Goal: Transaction & Acquisition: Subscribe to service/newsletter

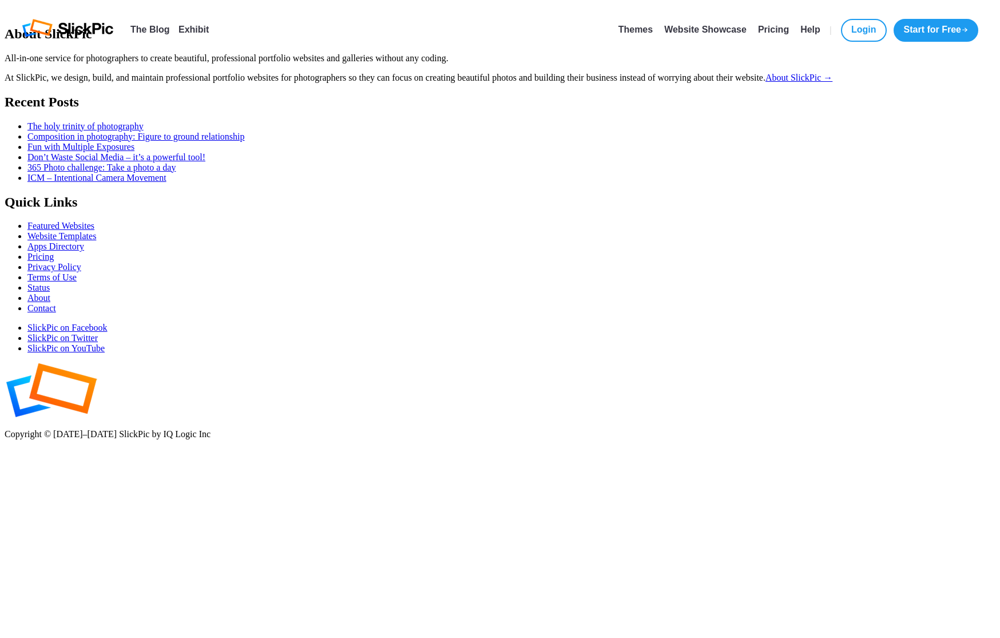
select select "[GEOGRAPHIC_DATA]"
select select
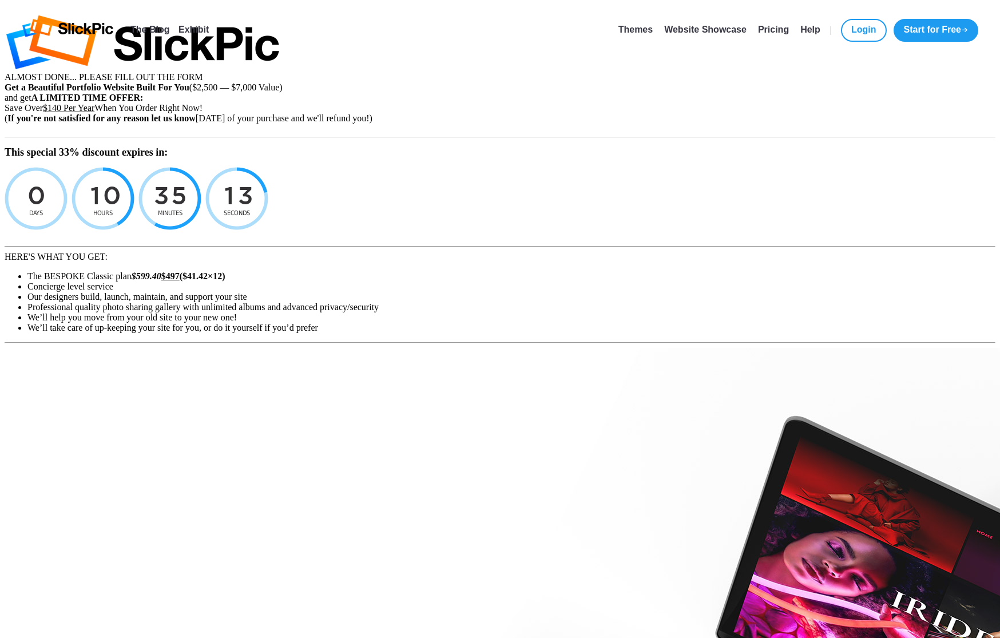
type input "[EMAIL_ADDRESS][DATE][DOMAIN_NAME]"
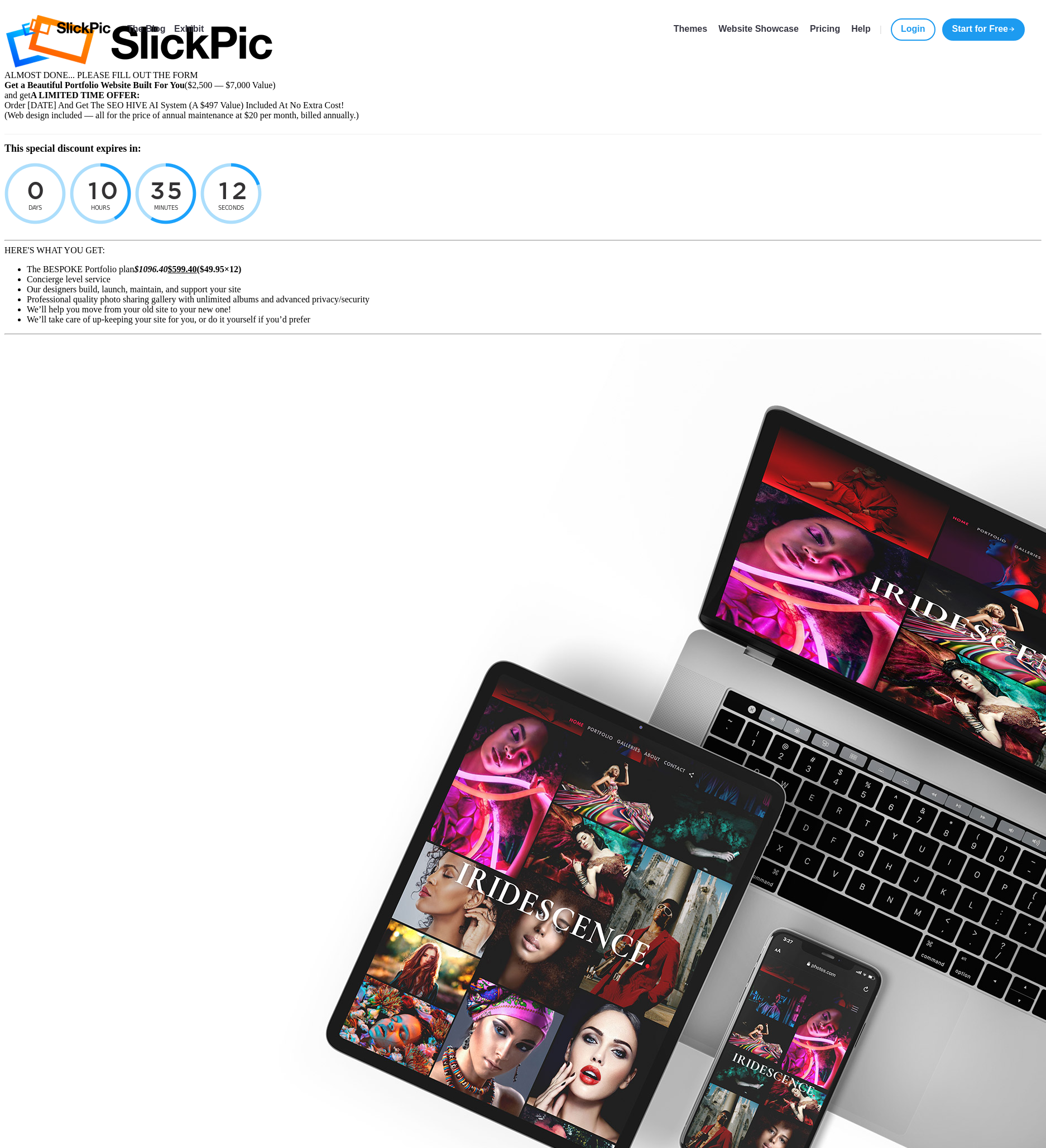
select select "[GEOGRAPHIC_DATA]"
select select
type input "[EMAIL_ADDRESS][DATE][DOMAIN_NAME]"
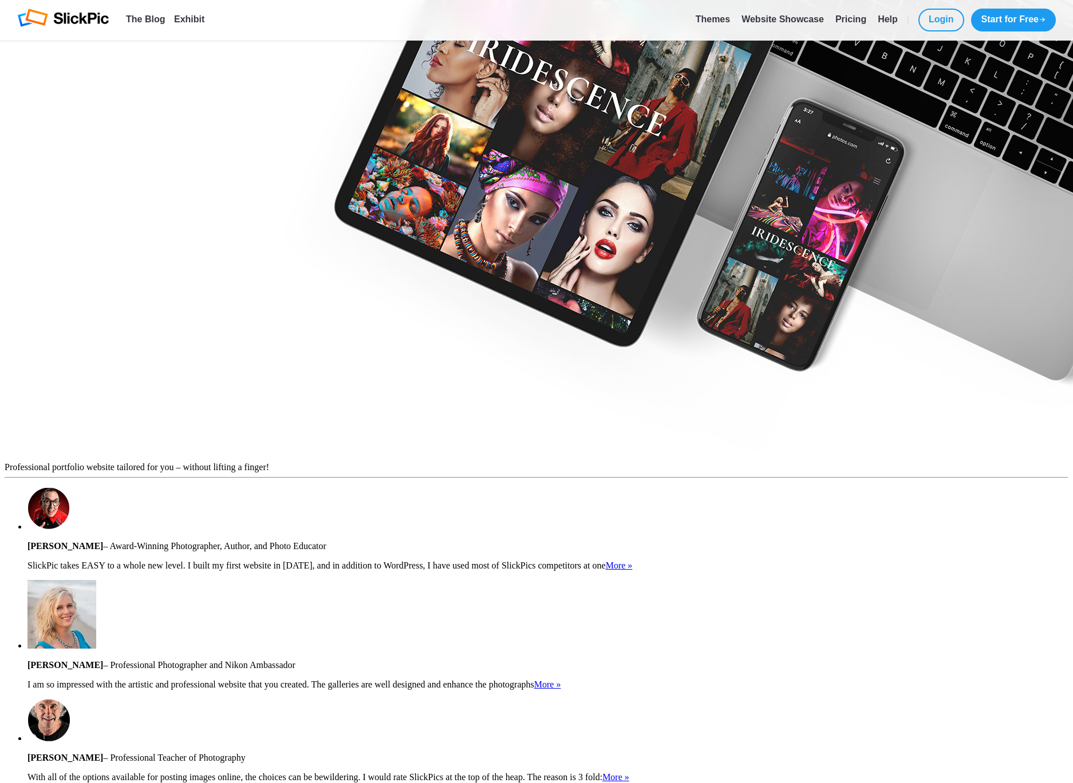
scroll to position [763, 0]
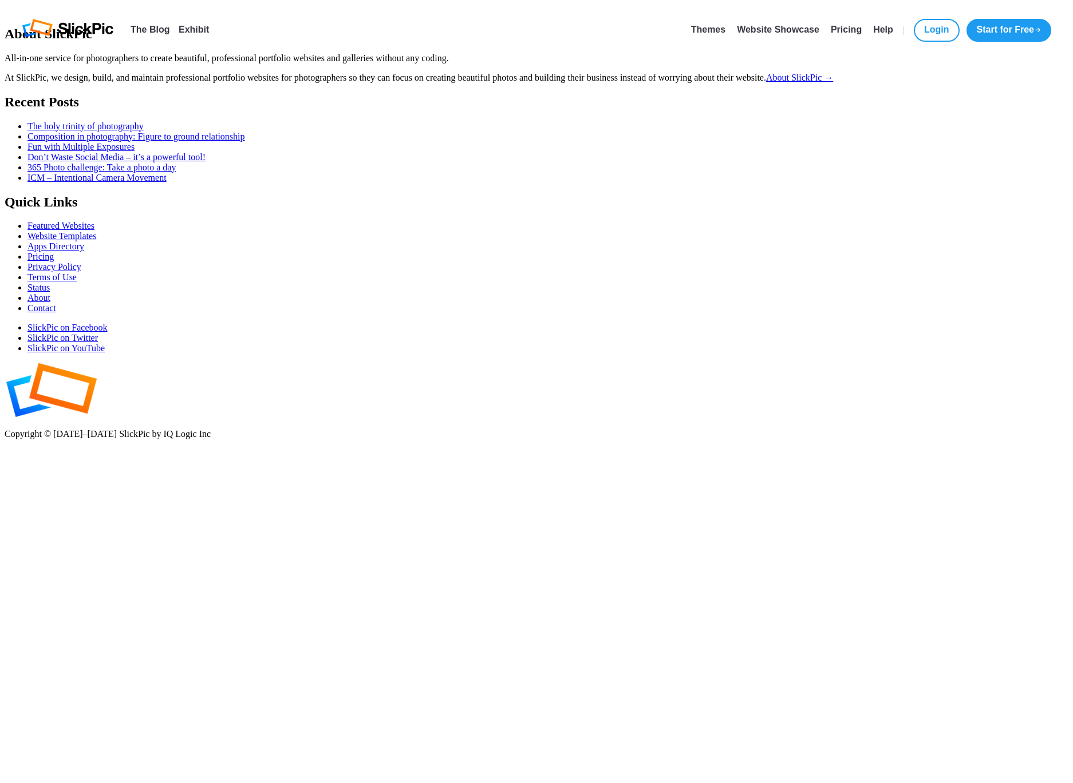
select select "[GEOGRAPHIC_DATA]"
select select
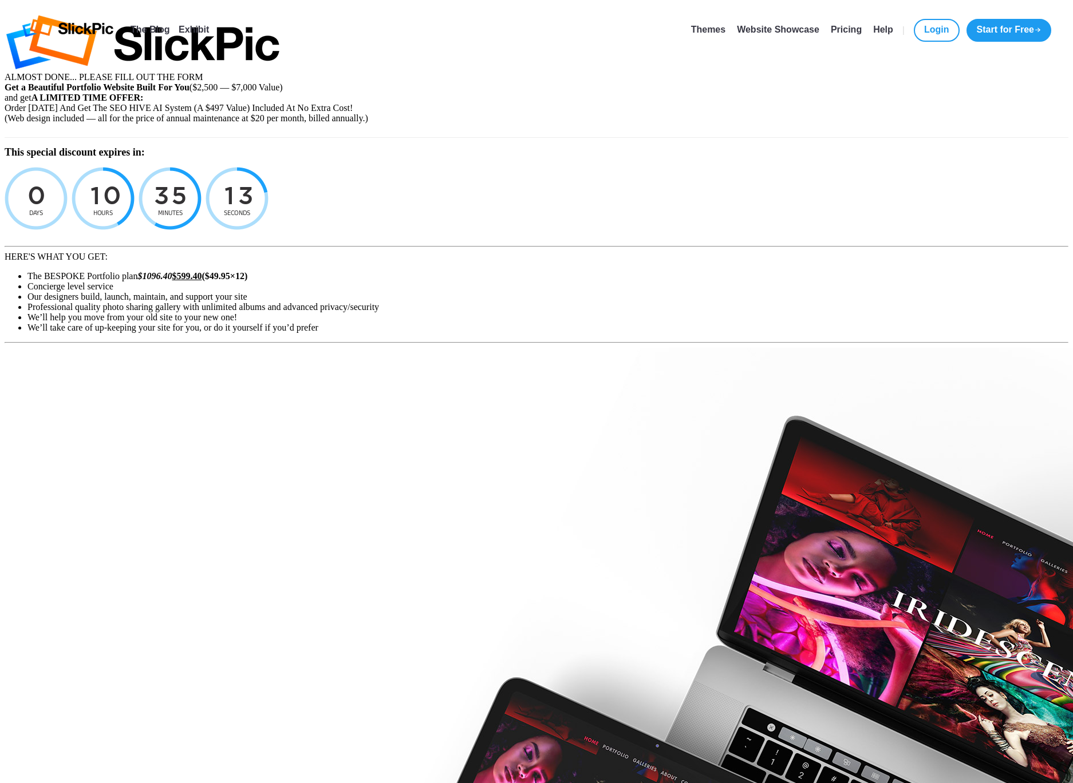
type input "[EMAIL_ADDRESS][DATE][DOMAIN_NAME]"
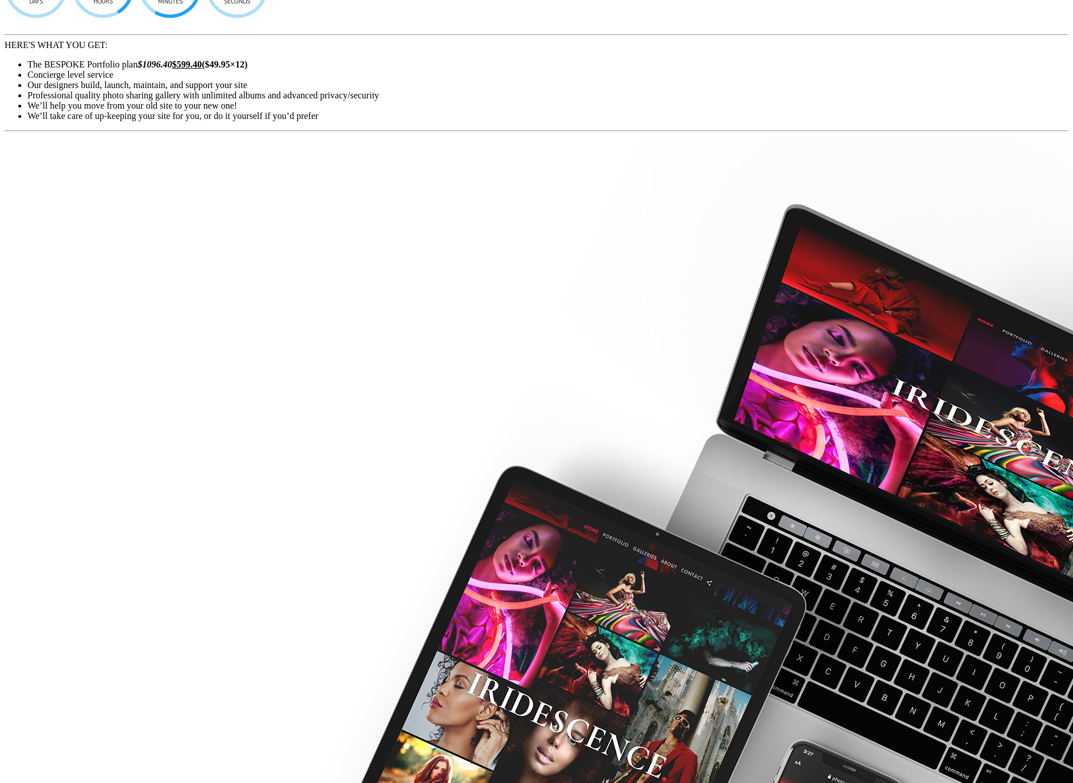
scroll to position [191, 0]
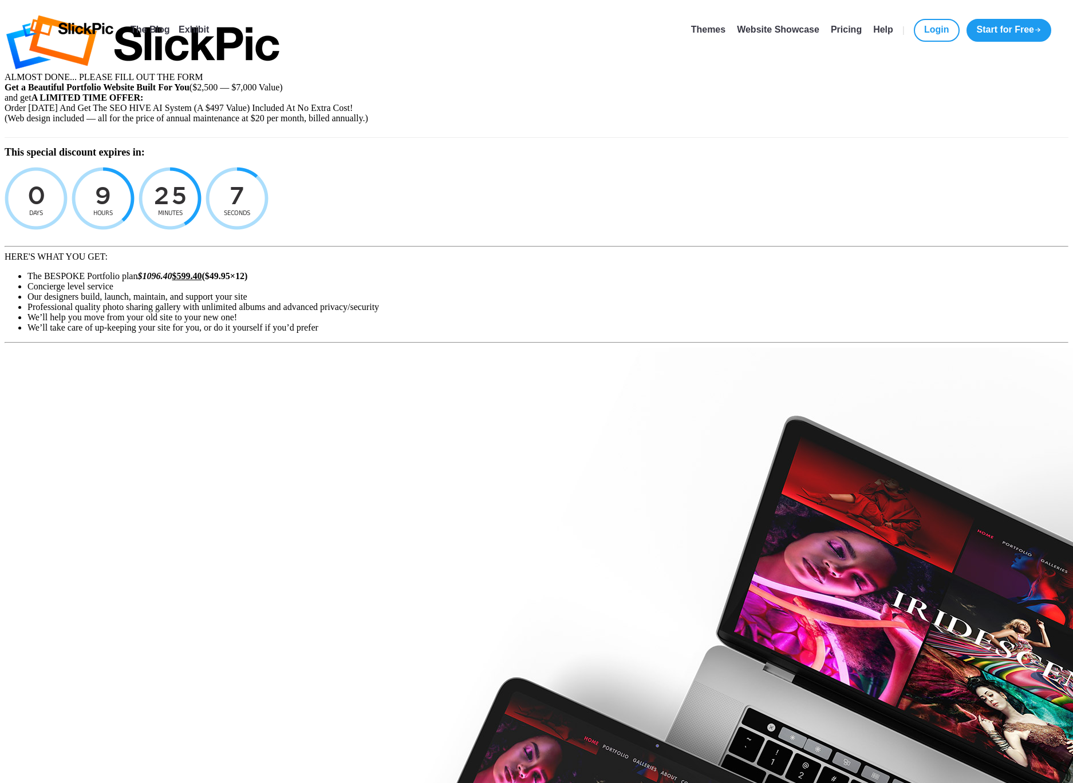
select select "[GEOGRAPHIC_DATA]"
select select
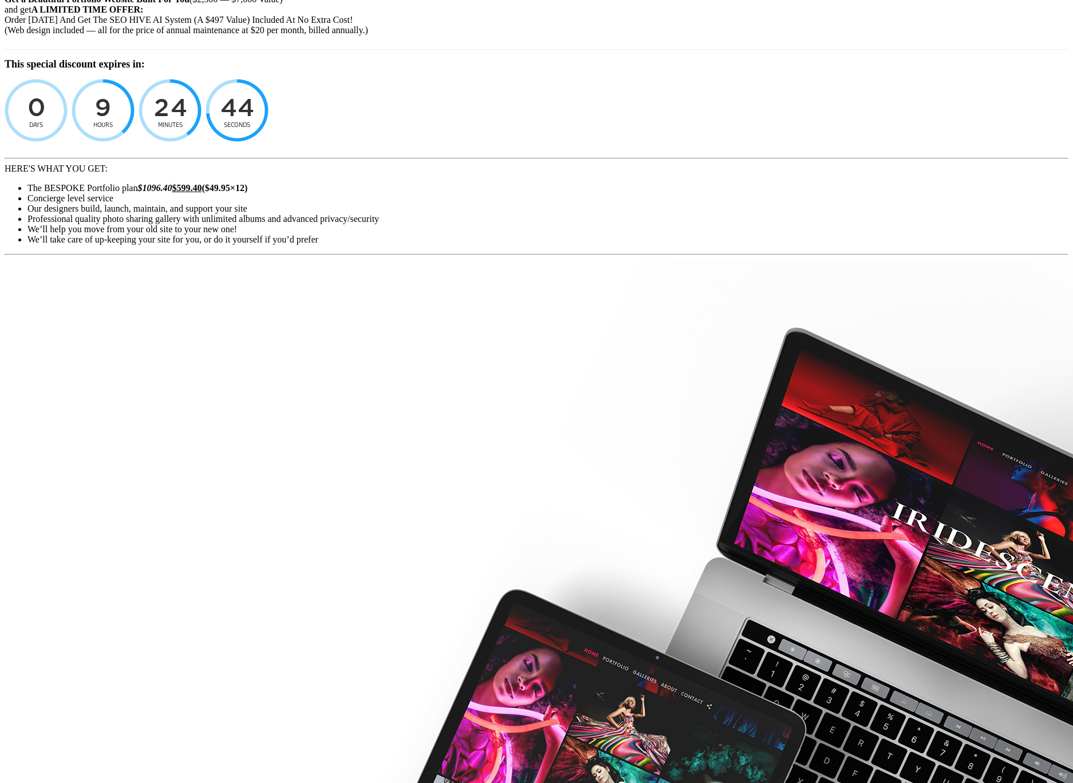
scroll to position [191, 0]
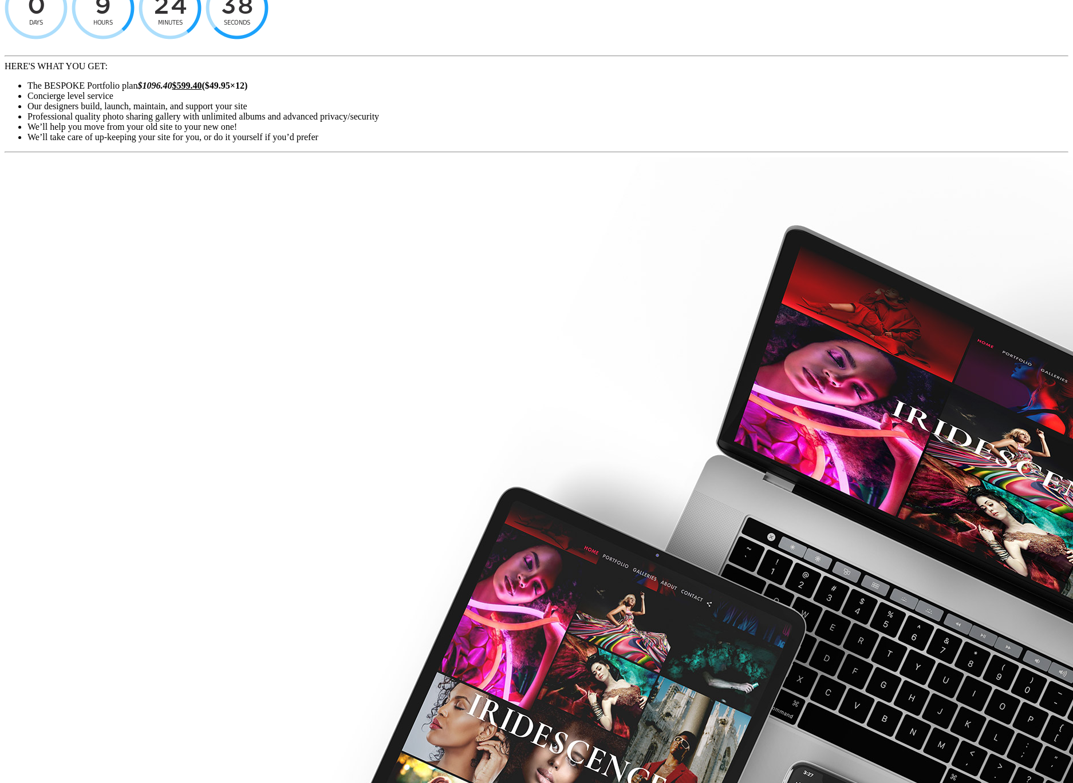
type input "sb+sept3@berzin.net"
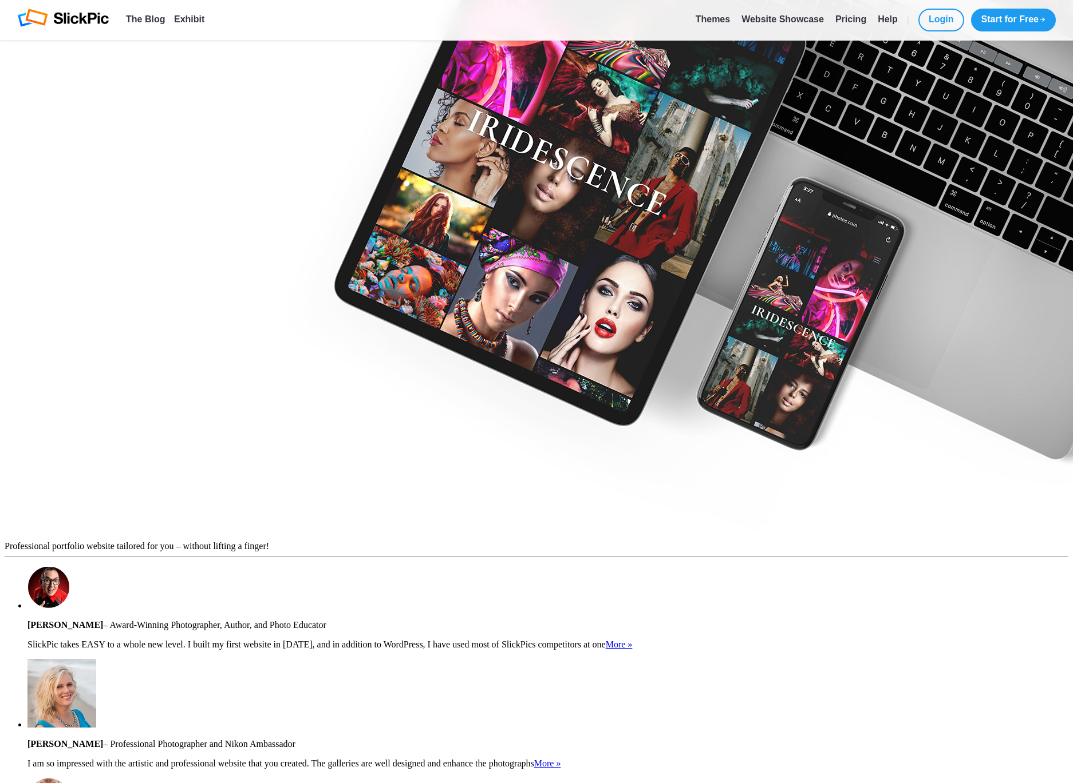
scroll to position [766, 0]
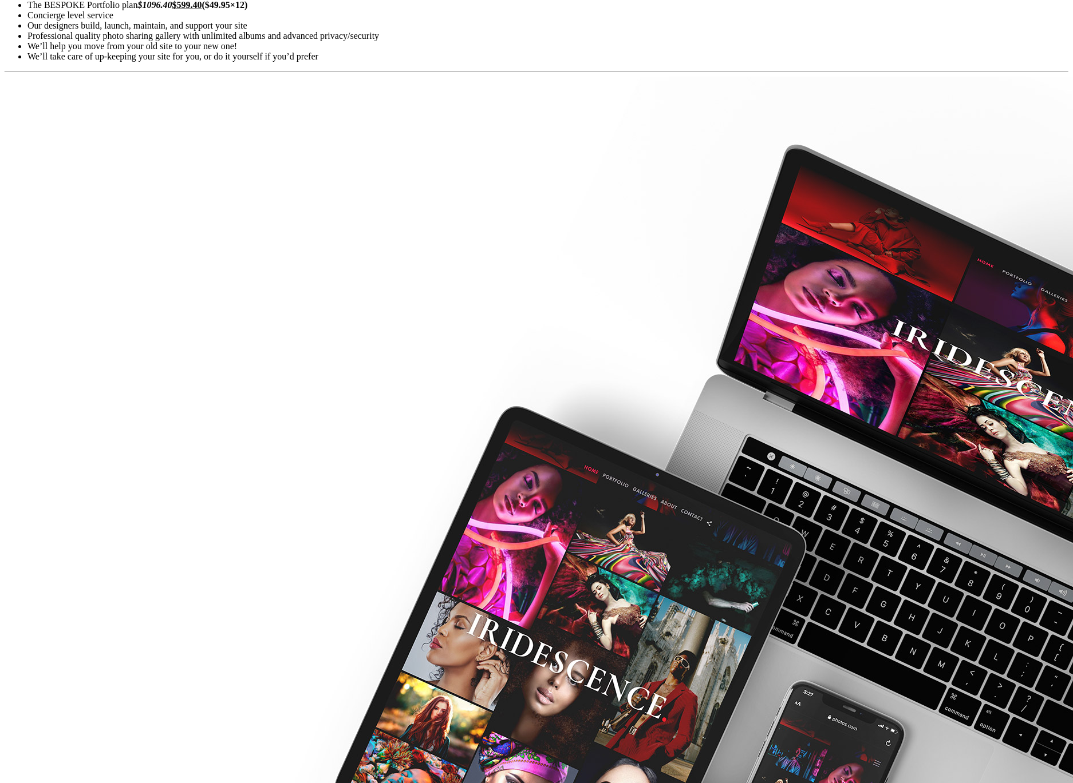
scroll to position [0, 0]
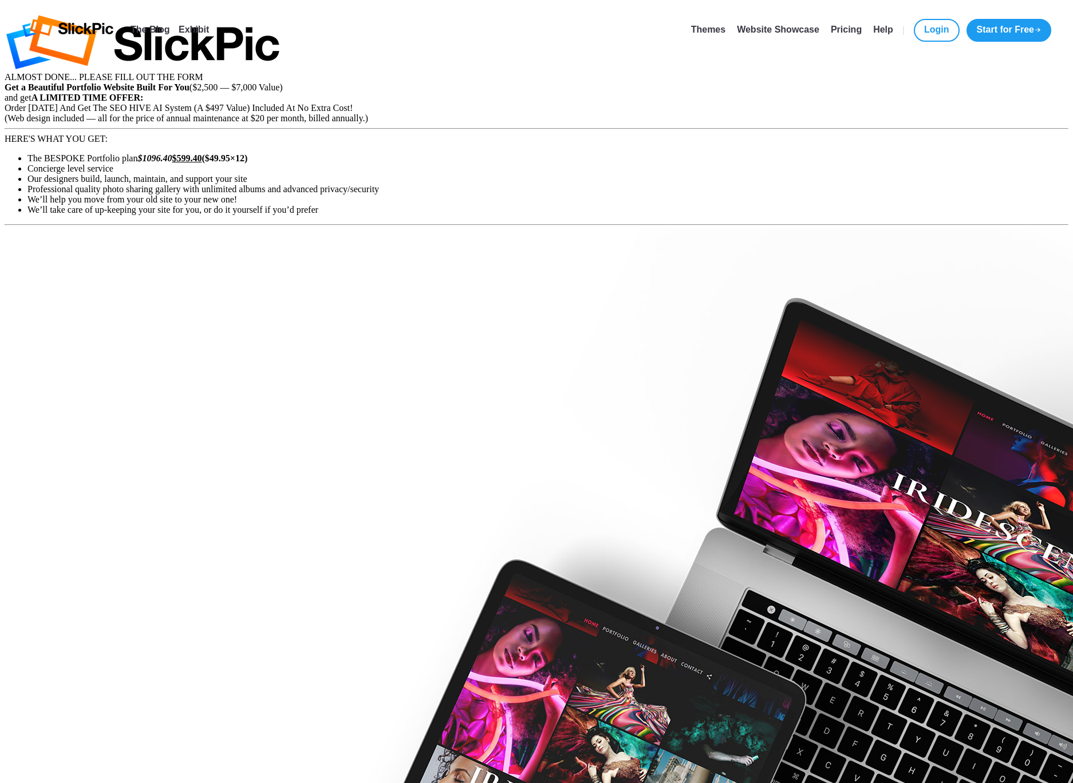
select select "[GEOGRAPHIC_DATA]"
select select
type input "PeninsulaPhotographic"
select select "[GEOGRAPHIC_DATA]"
select select
